Goal: Transaction & Acquisition: Purchase product/service

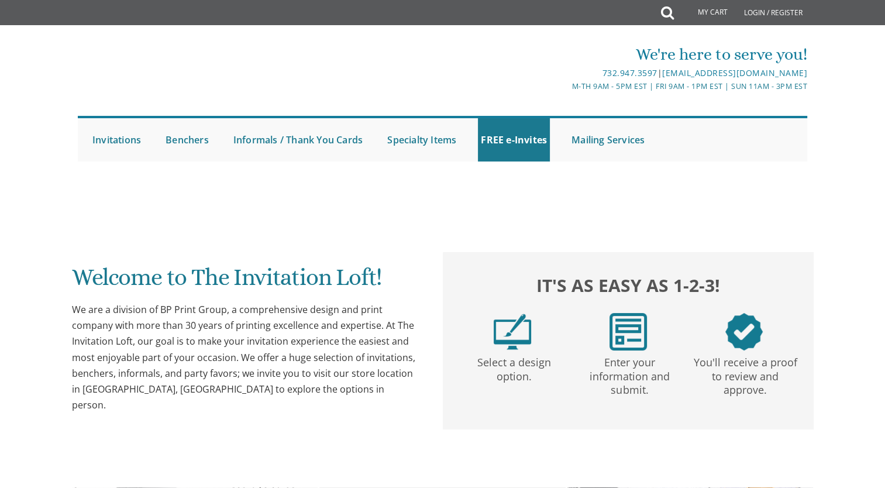
click at [378, 397] on div "We are a division of BP Print Group, a comprehensive design and print company w…" at bounding box center [246, 357] width 348 height 111
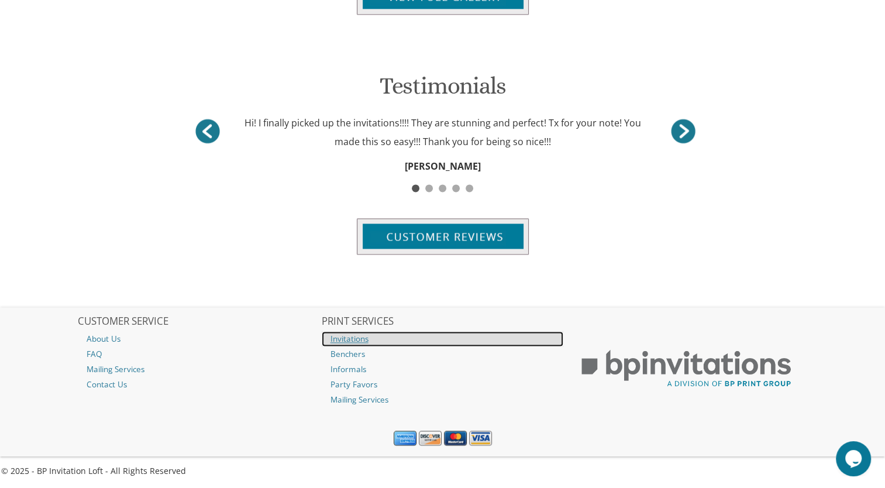
click at [366, 342] on link "Invitations" at bounding box center [443, 338] width 242 height 15
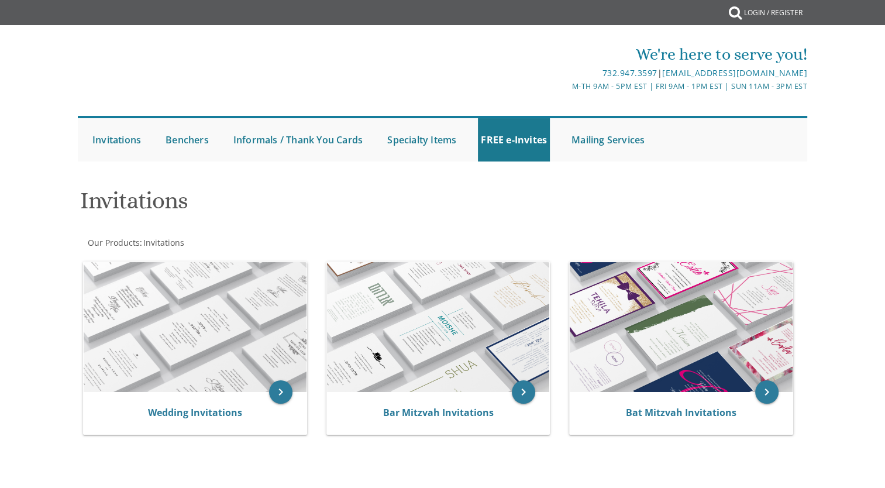
click at [404, 248] on div "Our Products : Invitations" at bounding box center [260, 243] width 365 height 12
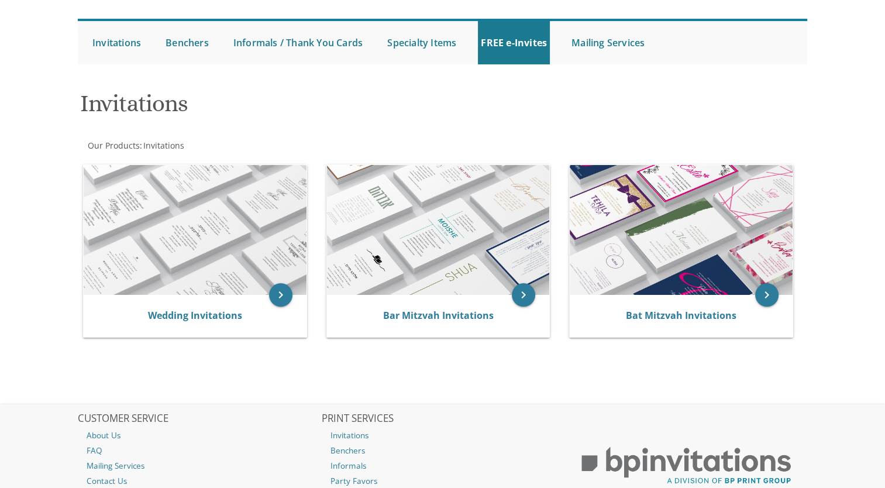
scroll to position [98, 0]
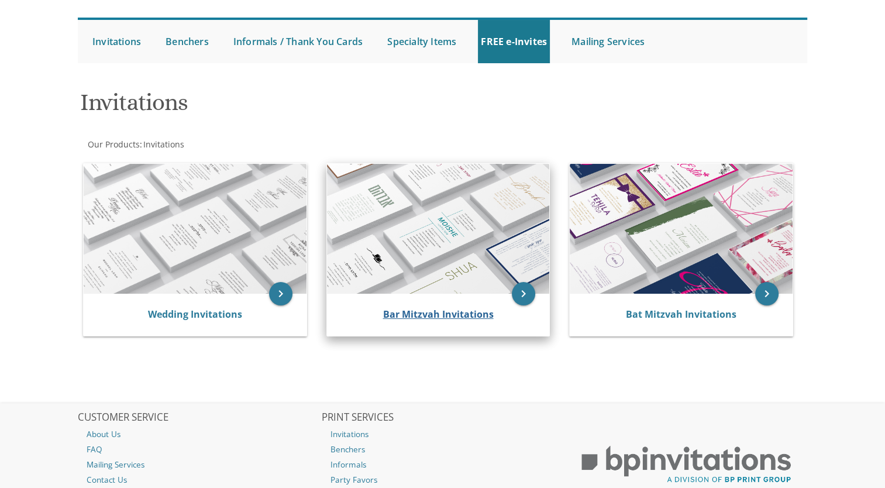
click at [406, 308] on link "Bar Mitzvah Invitations" at bounding box center [438, 314] width 111 height 13
click at [419, 314] on link "Bar Mitzvah Invitations" at bounding box center [438, 314] width 111 height 13
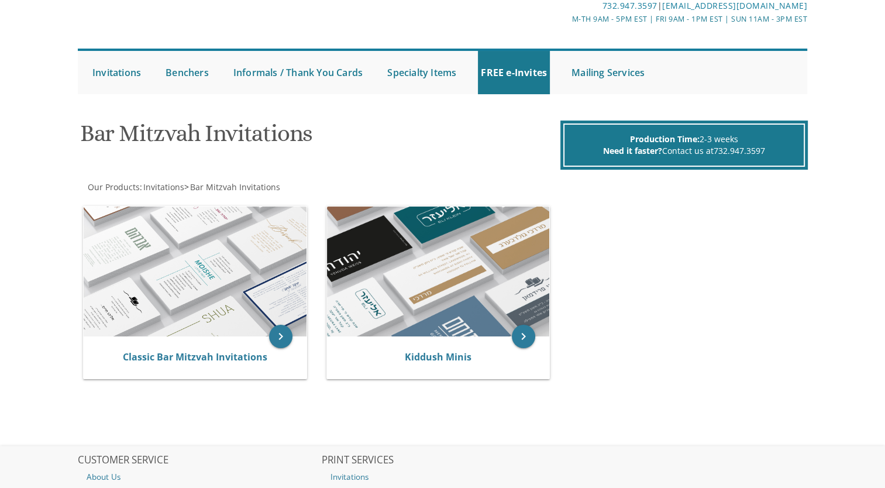
scroll to position [95, 0]
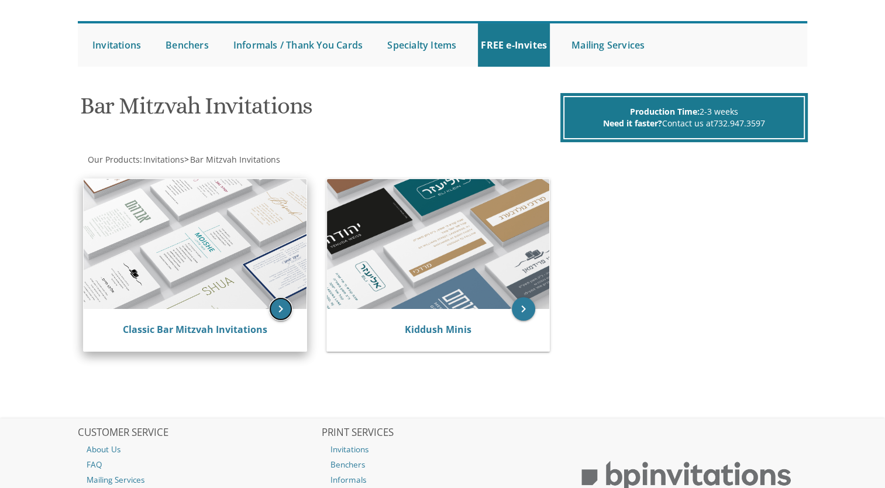
click at [289, 302] on icon "keyboard_arrow_right" at bounding box center [280, 308] width 23 height 23
click at [279, 307] on icon "keyboard_arrow_right" at bounding box center [280, 308] width 23 height 23
click at [288, 307] on icon "keyboard_arrow_right" at bounding box center [280, 308] width 23 height 23
click at [286, 305] on icon "keyboard_arrow_right" at bounding box center [280, 308] width 23 height 23
click at [241, 334] on link "Classic Bar Mitzvah Invitations" at bounding box center [195, 329] width 145 height 13
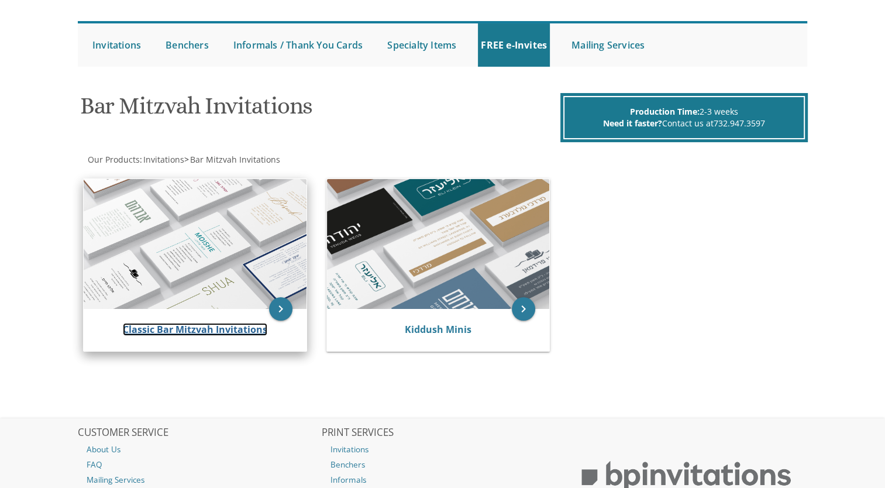
click at [238, 328] on link "Classic Bar Mitzvah Invitations" at bounding box center [195, 329] width 145 height 13
click at [246, 334] on link "Classic Bar Mitzvah Invitations" at bounding box center [195, 329] width 145 height 13
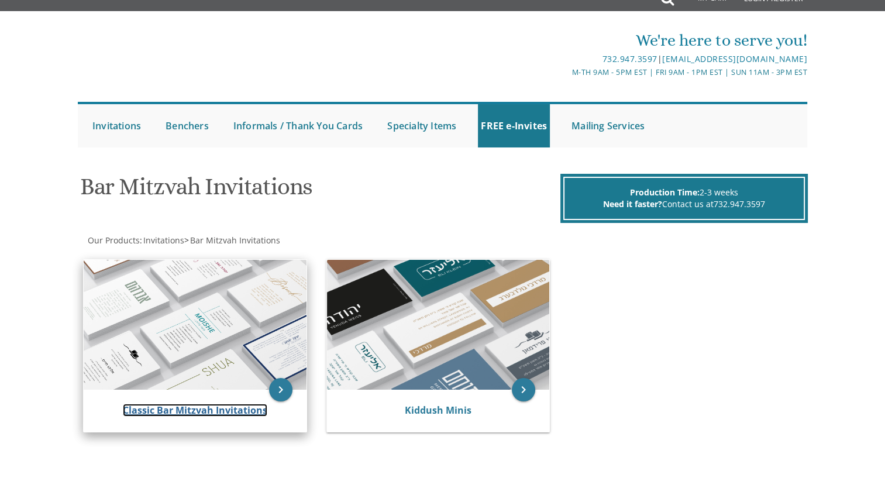
scroll to position [0, 0]
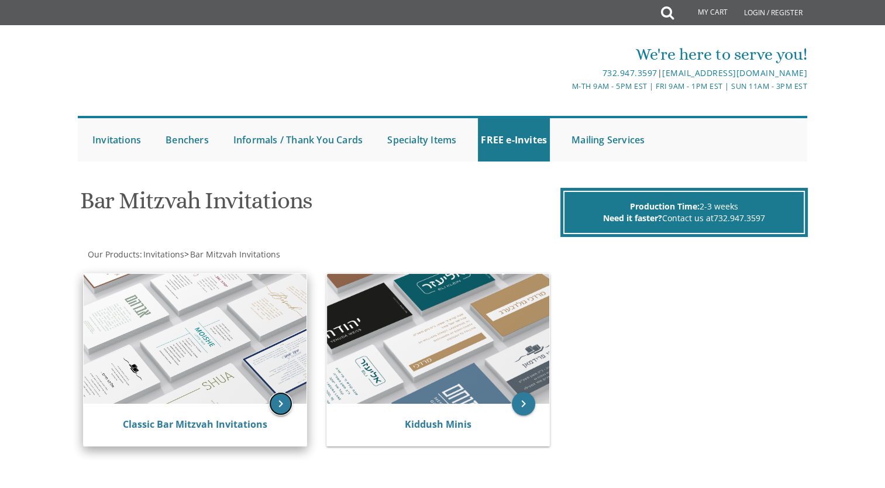
click at [273, 401] on icon "keyboard_arrow_right" at bounding box center [280, 403] width 23 height 23
click at [241, 428] on link "Classic Bar Mitzvah Invitations" at bounding box center [195, 424] width 145 height 13
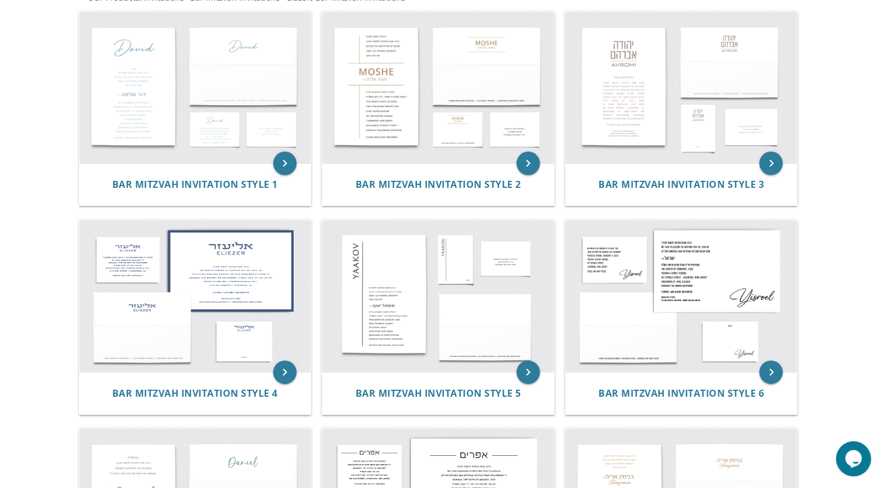
scroll to position [247, 0]
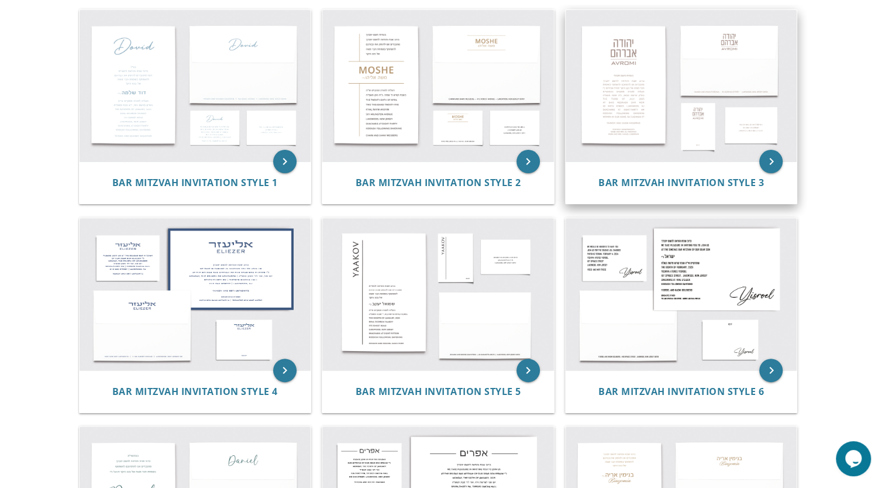
click at [757, 103] on img at bounding box center [682, 86] width 232 height 152
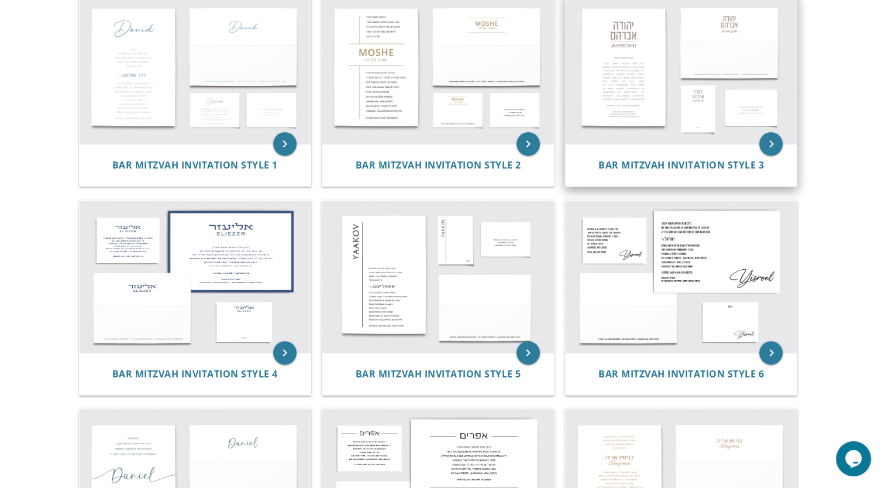
scroll to position [265, 0]
click at [771, 154] on icon "keyboard_arrow_right" at bounding box center [771, 143] width 23 height 23
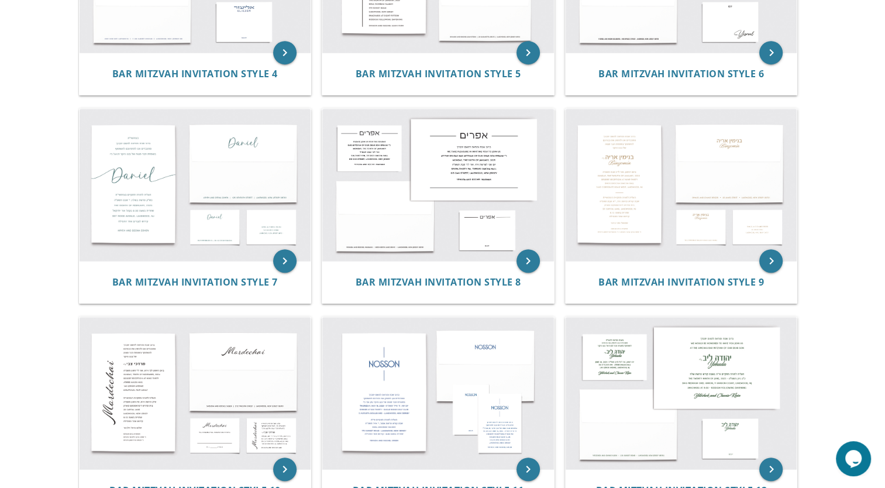
scroll to position [565, 0]
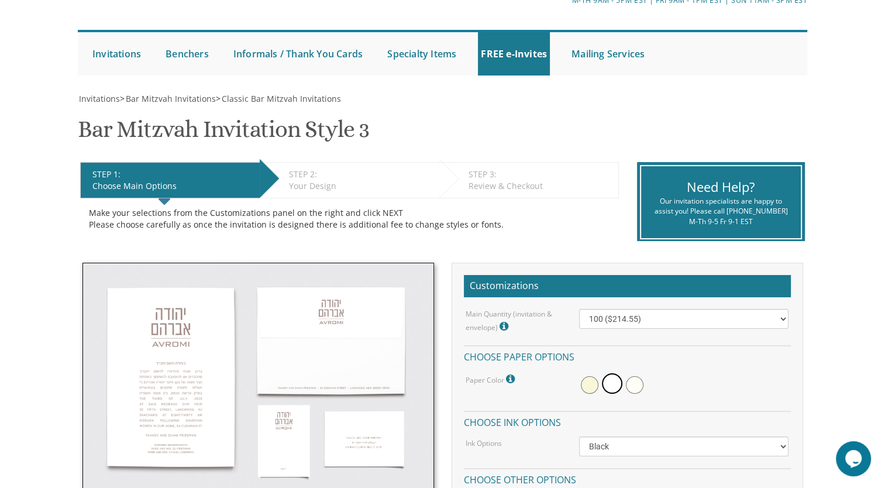
scroll to position [96, 0]
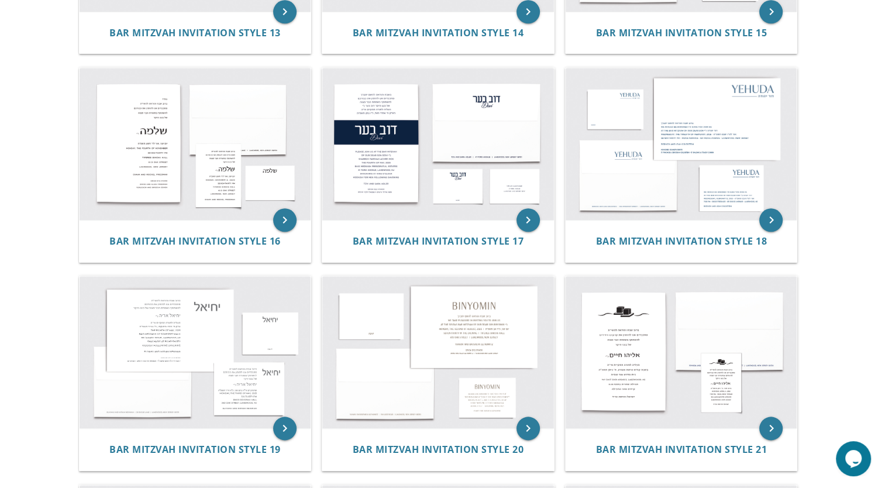
scroll to position [1232, 0]
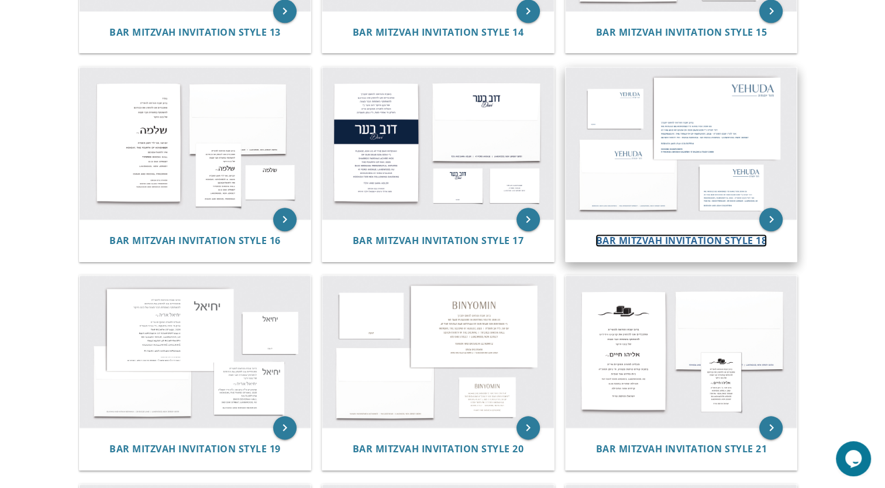
click at [672, 236] on span "Bar Mitzvah Invitation Style 18" at bounding box center [681, 240] width 171 height 13
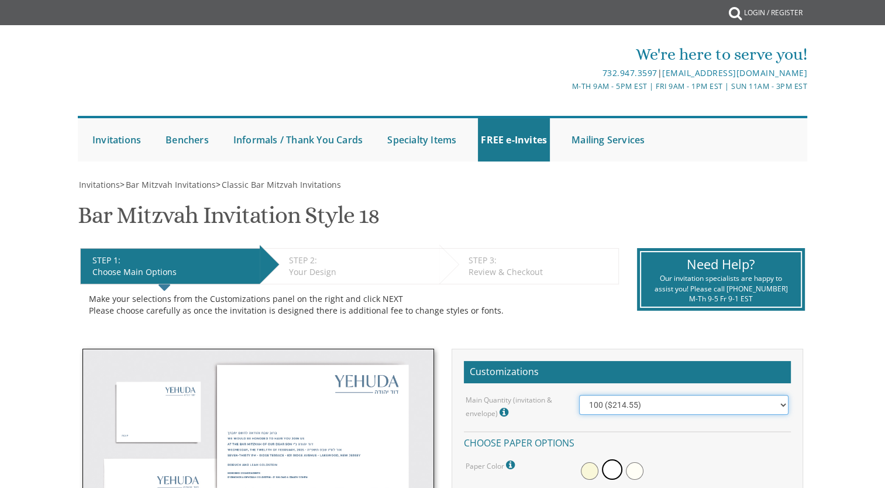
click at [671, 395] on select "100 ($214.55) 200 ($254.60) 300 ($294.25) 400 ($333.55) 500 ($373.90) 600 ($413…" at bounding box center [684, 405] width 210 height 20
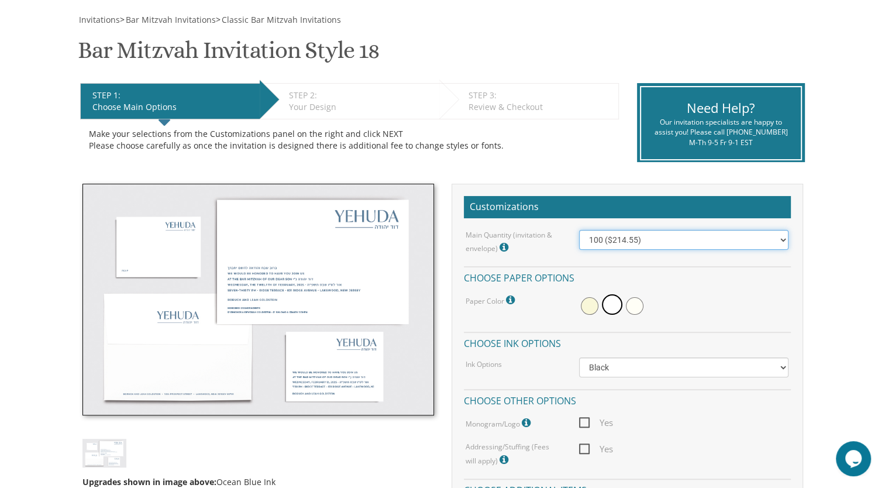
scroll to position [164, 0]
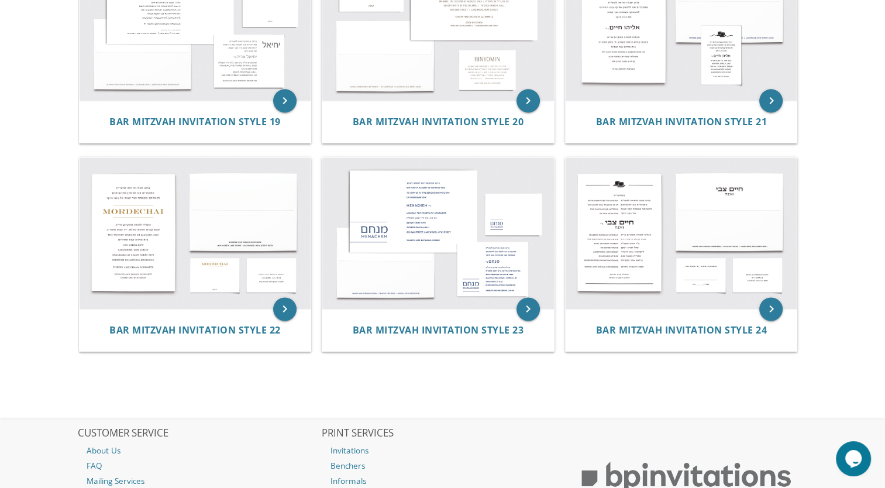
scroll to position [1562, 0]
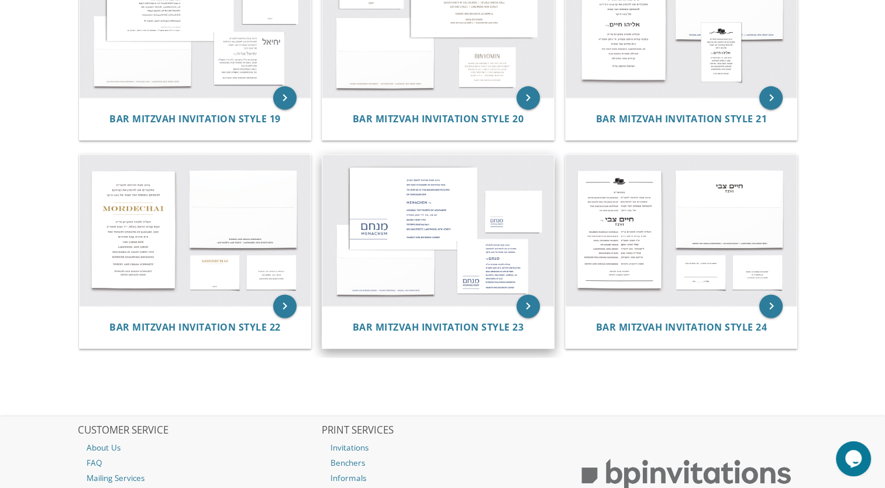
click at [480, 224] on img at bounding box center [438, 231] width 232 height 152
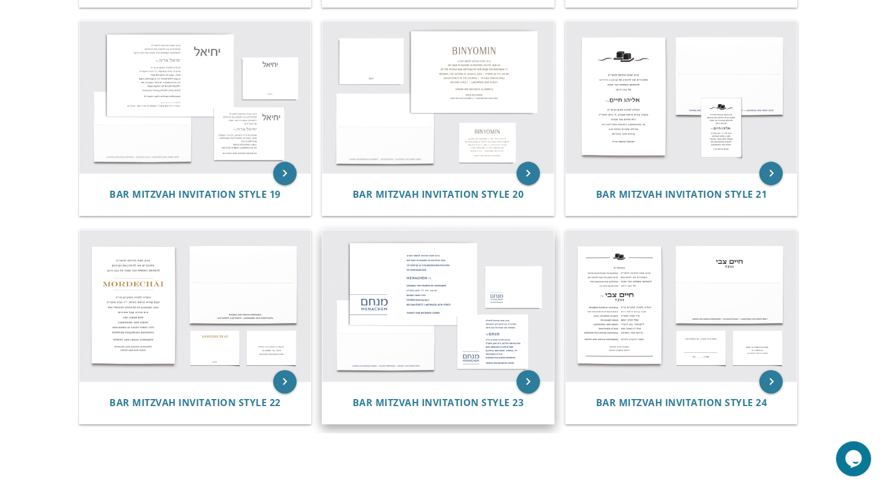
scroll to position [1492, 0]
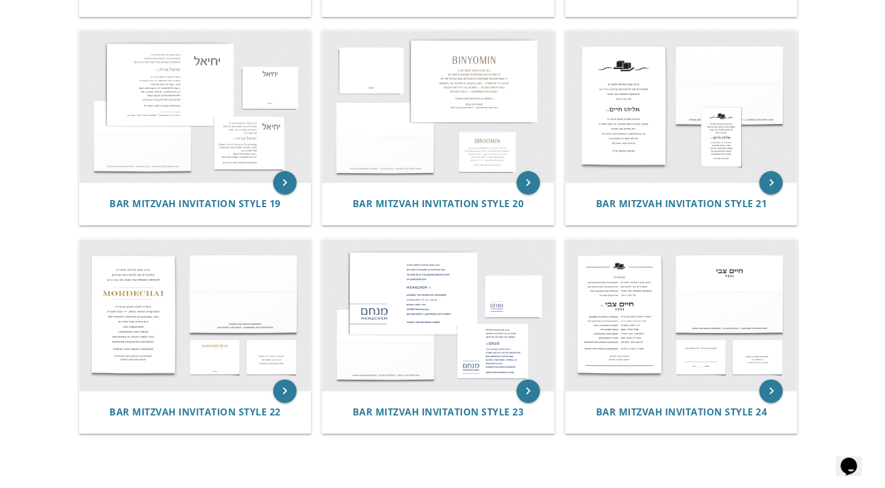
scroll to position [1482, 0]
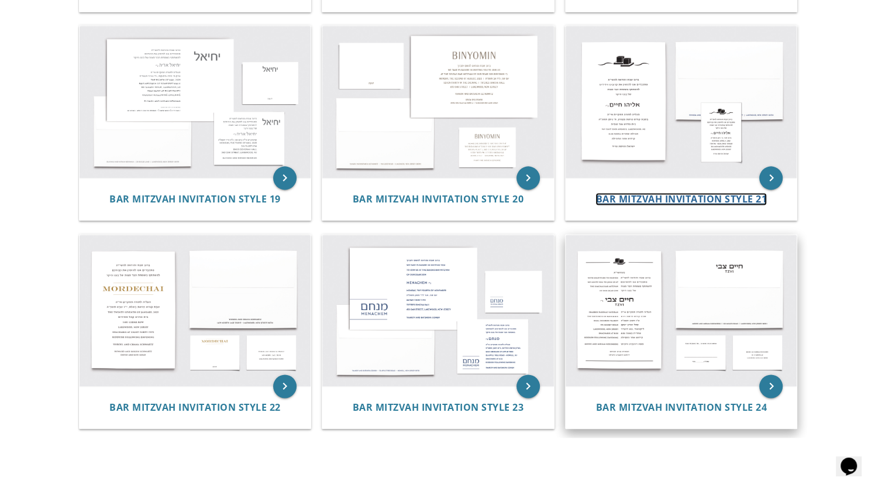
click at [676, 201] on span "Bar Mitzvah Invitation Style 21" at bounding box center [681, 199] width 171 height 13
click at [678, 359] on img at bounding box center [682, 311] width 232 height 152
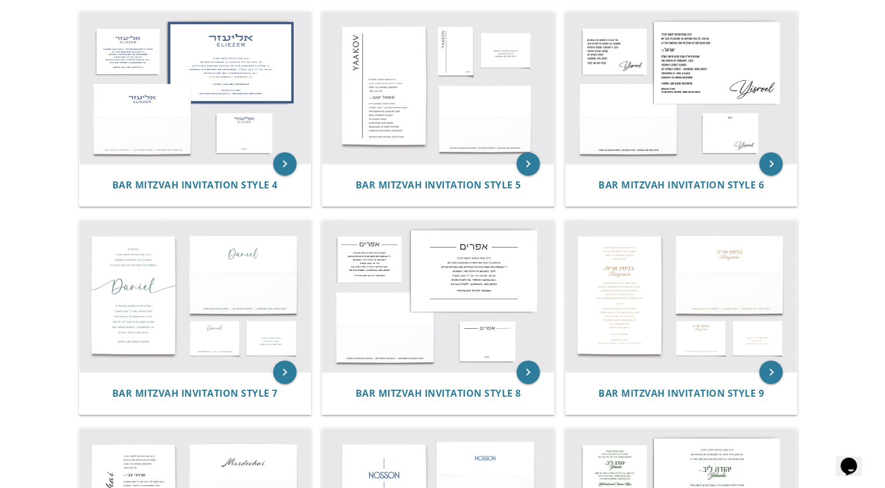
scroll to position [447, 0]
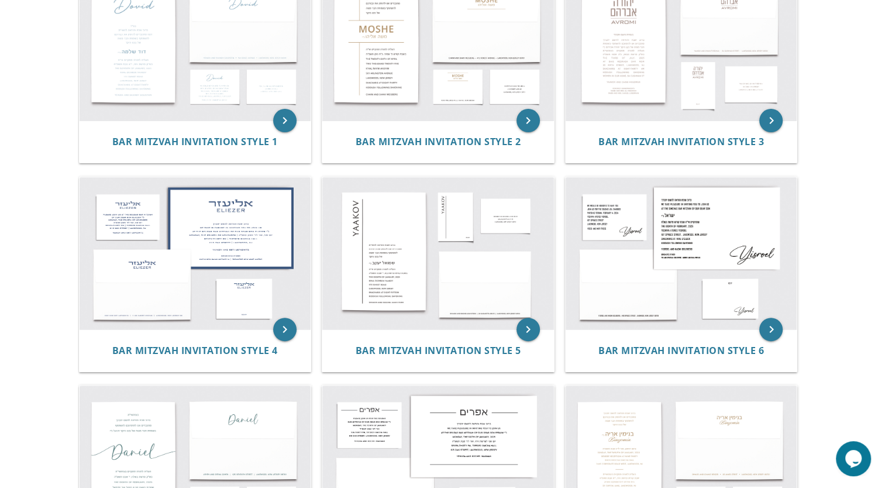
scroll to position [287, 0]
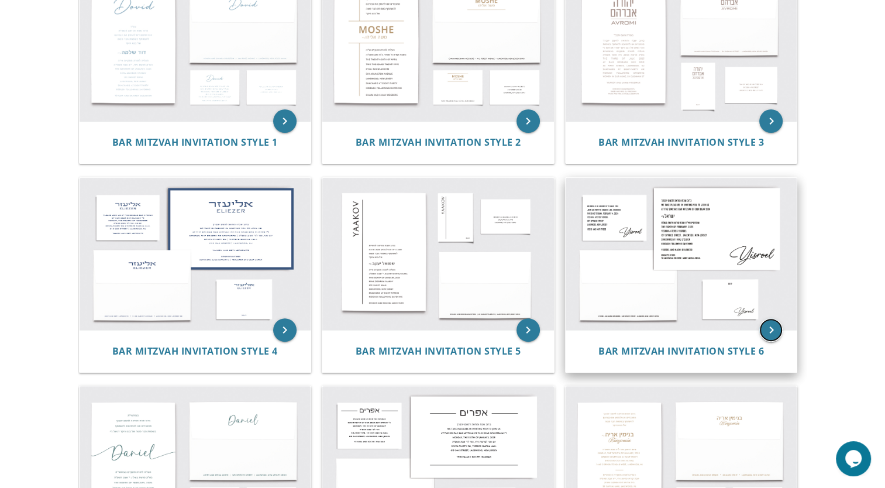
click at [775, 332] on icon "keyboard_arrow_right" at bounding box center [771, 329] width 23 height 23
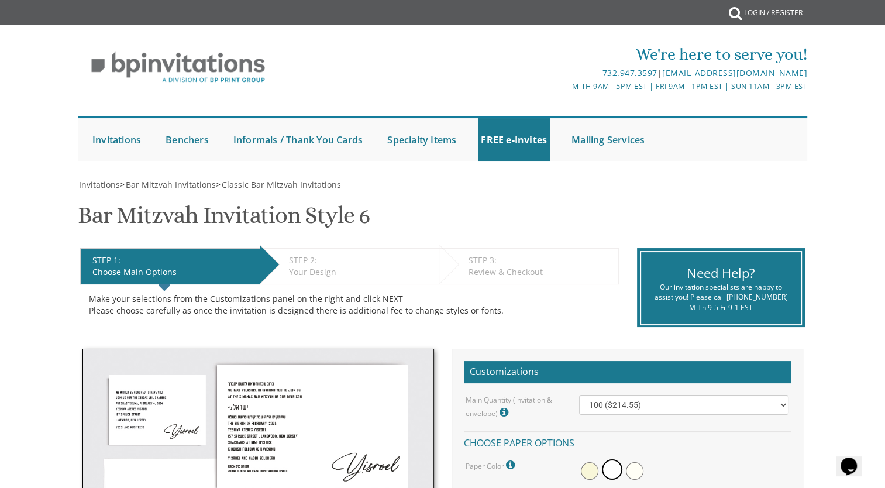
click at [822, 136] on div "We're here to serve you! 732.947.3597 | invitations@bpprintgroup.com M-Th 9am -…" at bounding box center [442, 99] width 885 height 136
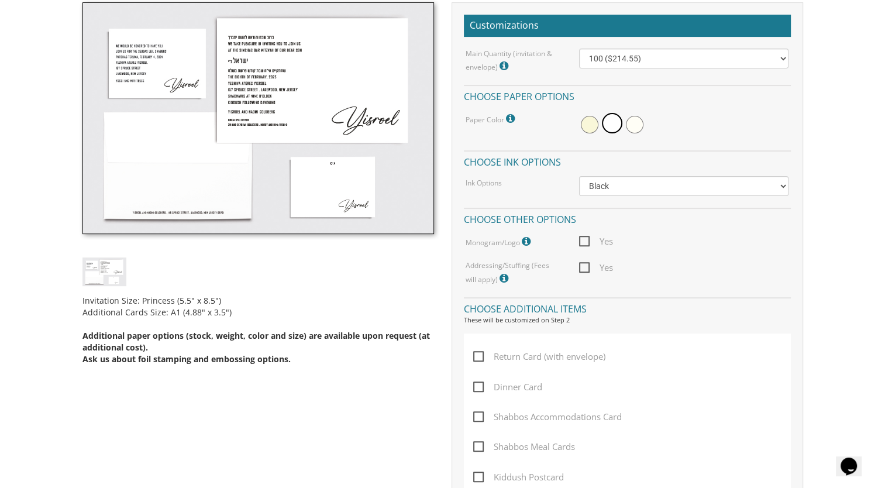
scroll to position [344, 0]
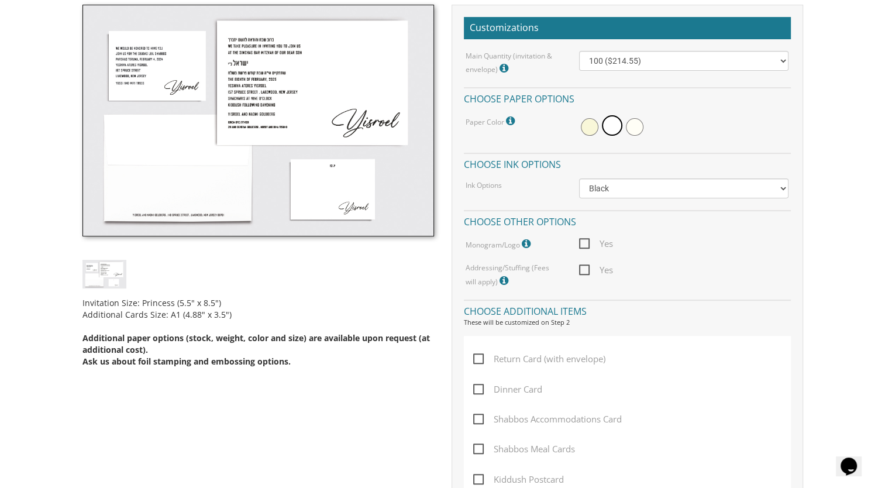
click at [534, 241] on div "Monogram/Logo For best results, please upload a vector pdf. High res png (trans…" at bounding box center [514, 243] width 114 height 15
click at [521, 248] on label "Monogram/Logo For best results, please upload a vector pdf. High res png (trans…" at bounding box center [500, 243] width 68 height 15
click at [585, 239] on span "Yes" at bounding box center [596, 243] width 34 height 15
click at [585, 239] on input "Yes" at bounding box center [583, 243] width 8 height 8
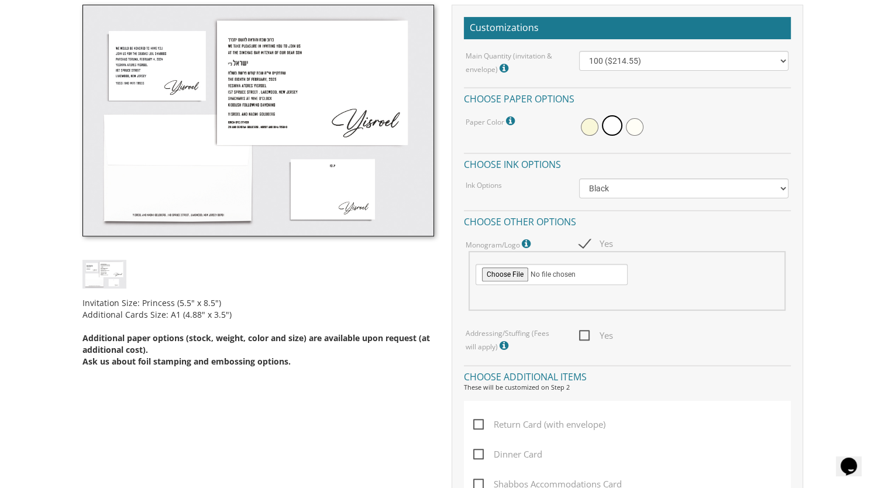
click at [585, 243] on span "Yes" at bounding box center [596, 243] width 34 height 15
click at [585, 243] on input "Yes" at bounding box center [583, 243] width 8 height 8
checkbox input "false"
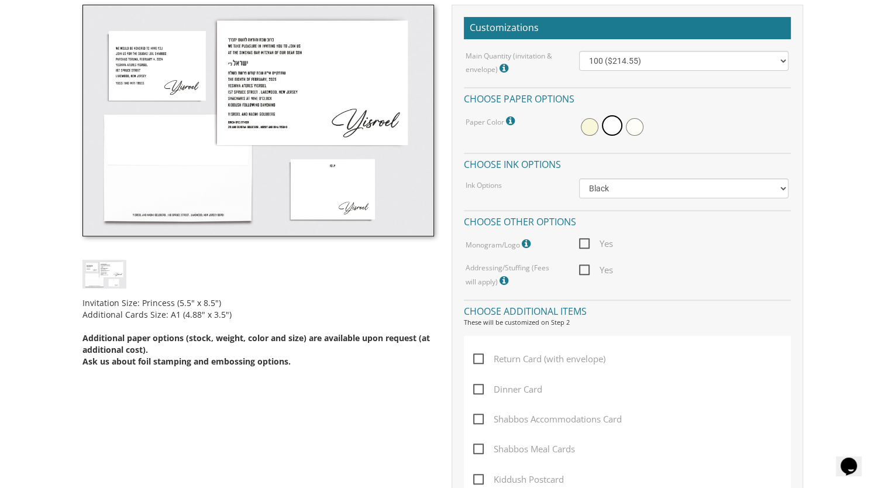
click at [754, 84] on div "Main Quantity (invitation & envelope) Invitation Size: Princess (5.5" x 8.5") 1…" at bounding box center [627, 170] width 327 height 238
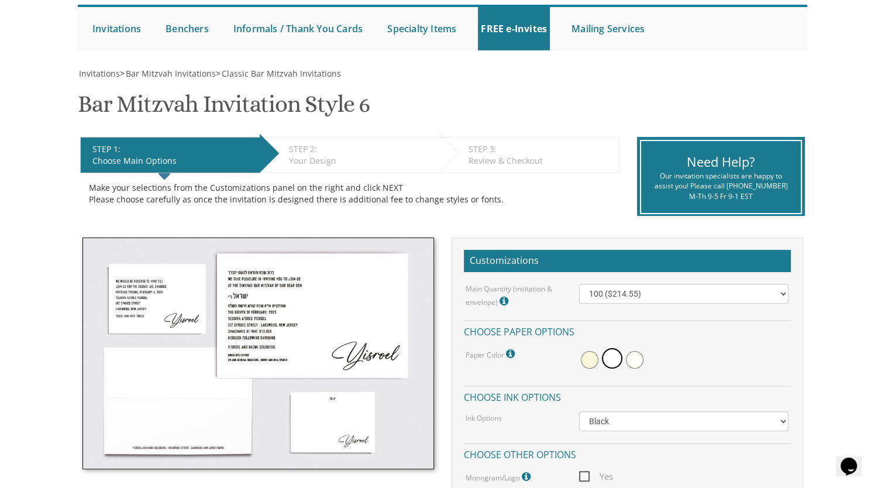
scroll to position [115, 0]
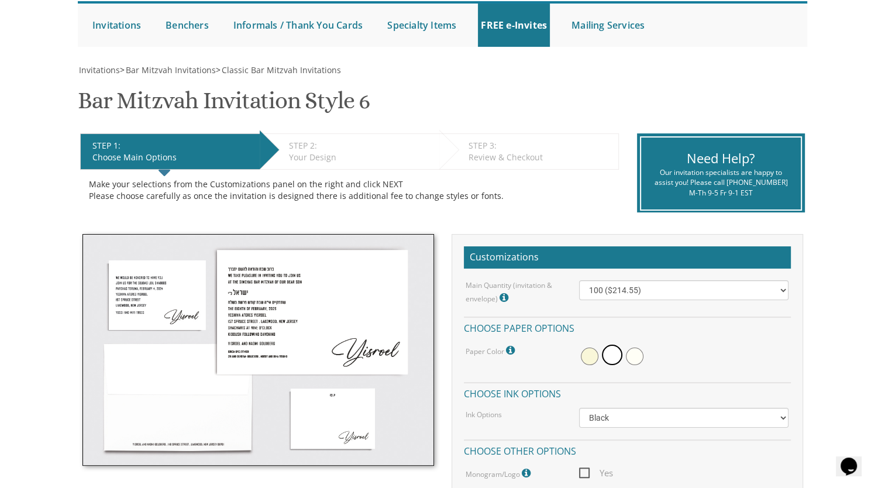
click at [639, 353] on span at bounding box center [635, 357] width 18 height 18
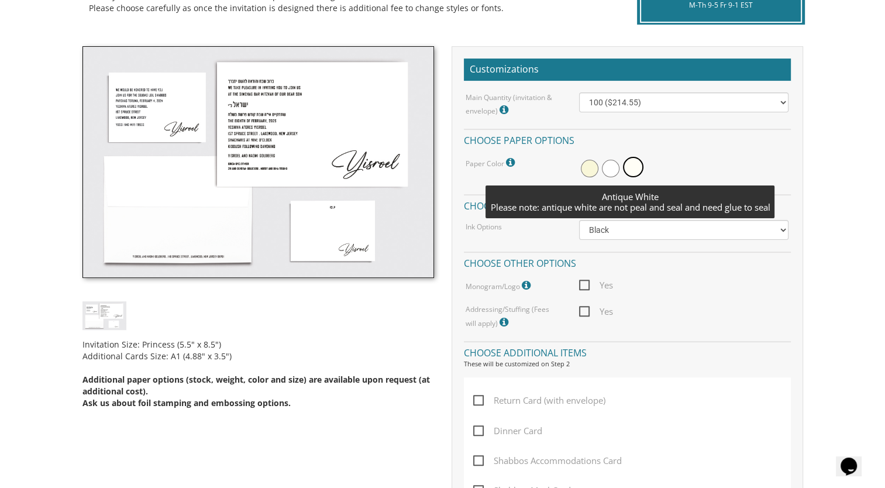
scroll to position [306, 0]
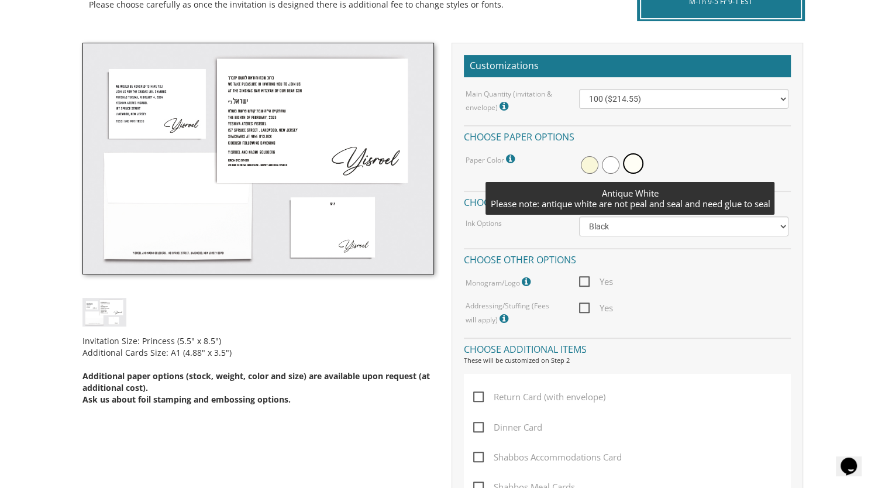
click at [588, 159] on span at bounding box center [590, 165] width 18 height 18
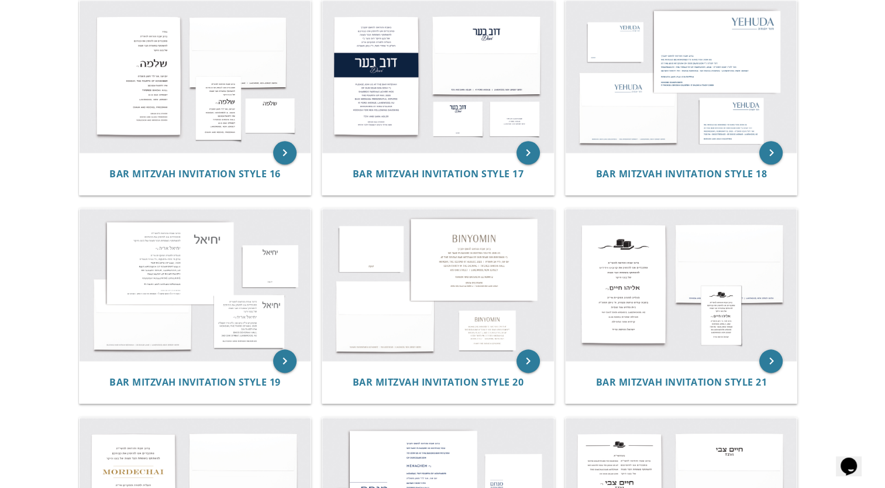
scroll to position [1307, 0]
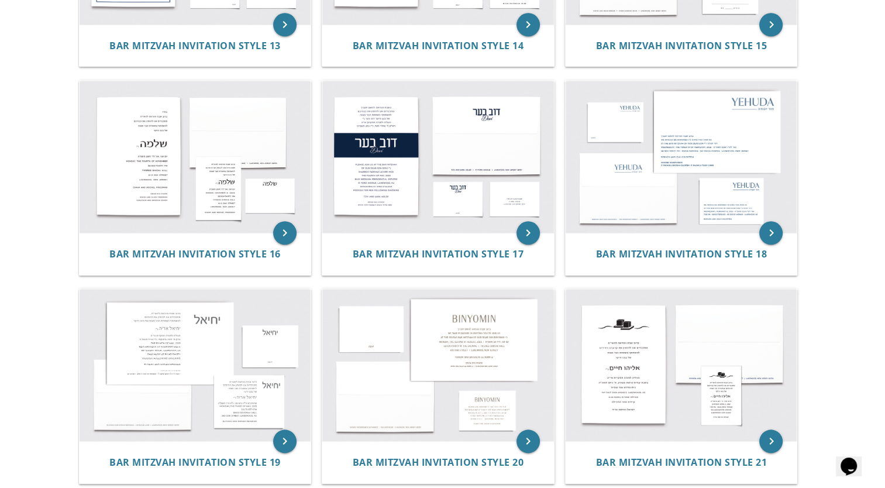
scroll to position [1222, 0]
